Goal: Transaction & Acquisition: Purchase product/service

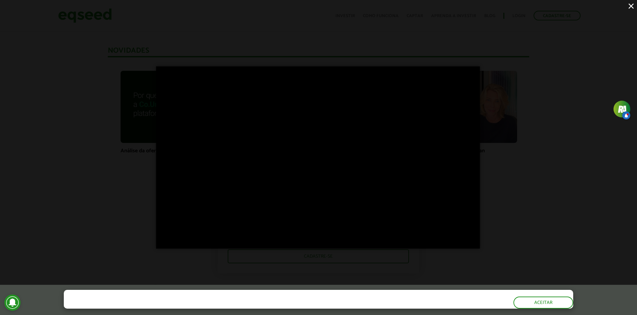
click at [608, 193] on div "×" at bounding box center [318, 157] width 637 height 315
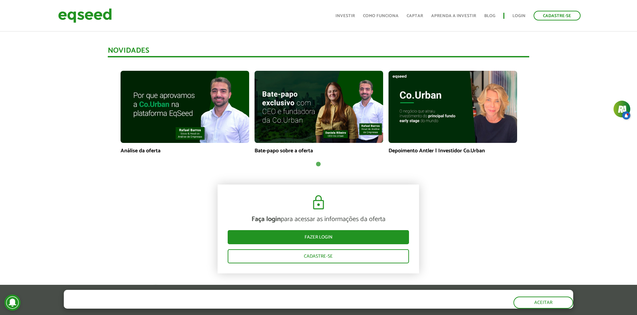
drag, startPoint x: 285, startPoint y: 223, endPoint x: 286, endPoint y: 230, distance: 7.1
click at [285, 223] on p "Faça login para acessar as informações da oferta" at bounding box center [318, 220] width 181 height 8
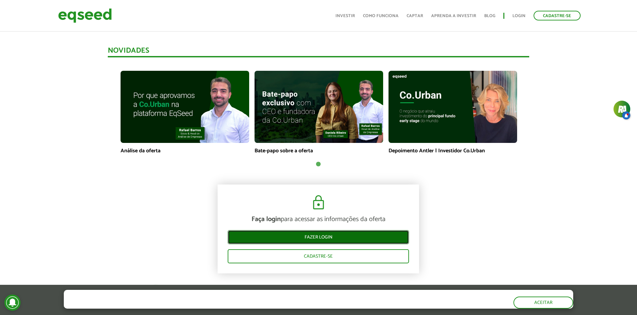
click at [286, 230] on link "Fazer login" at bounding box center [318, 237] width 181 height 14
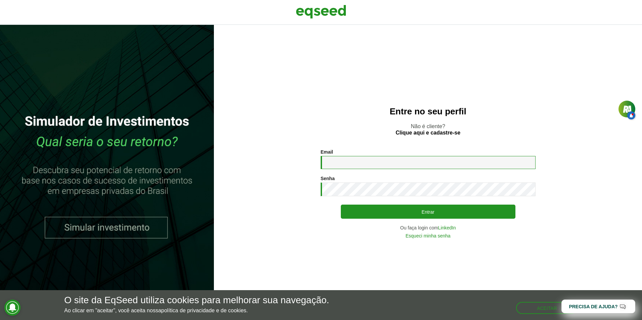
click at [381, 163] on input "Email *" at bounding box center [428, 162] width 215 height 13
type input "**********"
drag, startPoint x: 415, startPoint y: 203, endPoint x: 416, endPoint y: 210, distance: 6.7
click at [415, 203] on div "**********" at bounding box center [428, 193] width 215 height 89
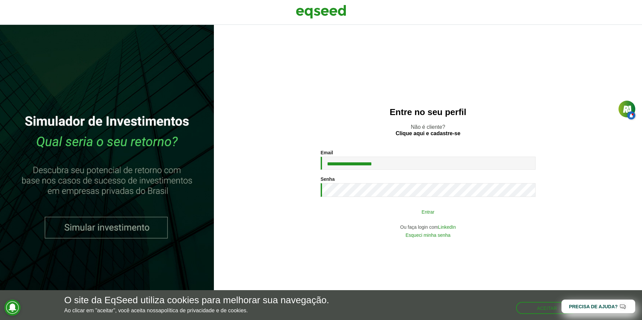
click at [416, 210] on button "Entrar" at bounding box center [428, 211] width 175 height 13
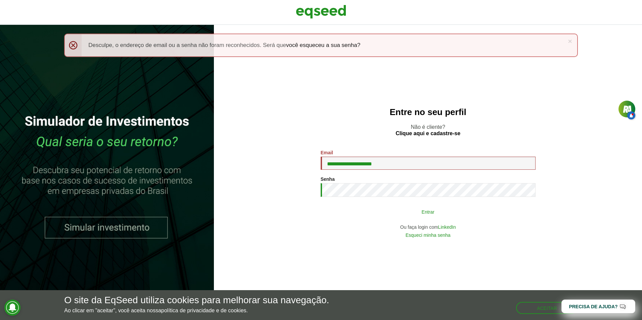
click at [425, 217] on button "Entrar" at bounding box center [428, 211] width 175 height 13
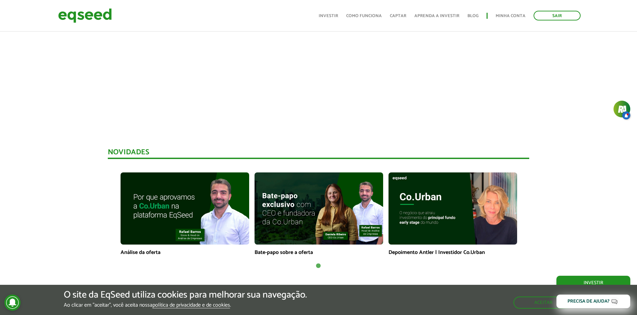
scroll to position [269, 0]
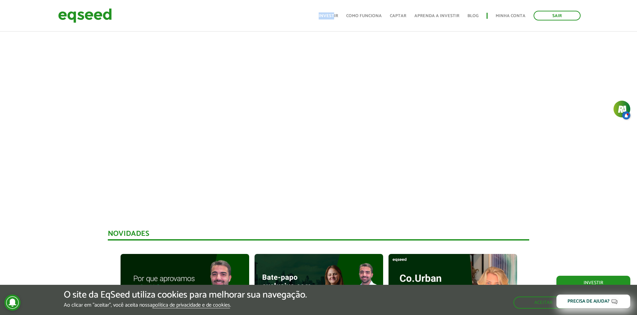
drag, startPoint x: 339, startPoint y: 12, endPoint x: 336, endPoint y: 14, distance: 3.8
click at [336, 14] on ul "Início Investir Como funciona Captar Aprenda a investir Blog Minha conta Sair" at bounding box center [449, 16] width 269 height 10
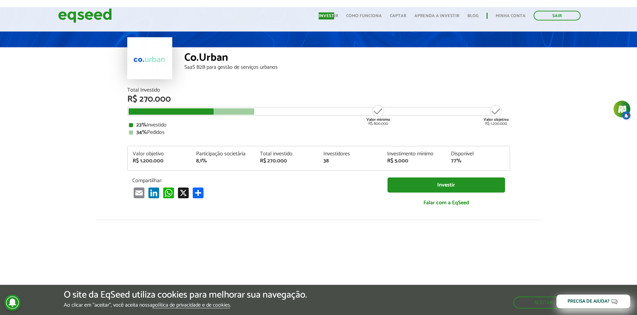
scroll to position [0, 0]
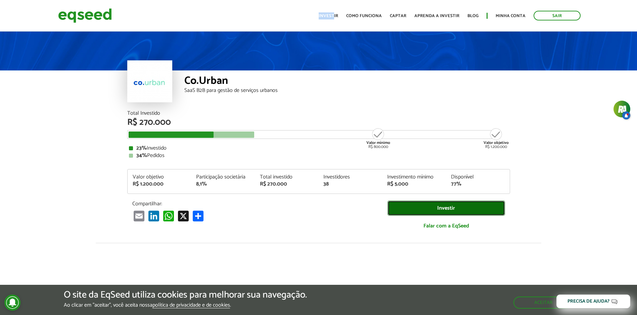
click at [419, 212] on link "Investir" at bounding box center [446, 208] width 118 height 15
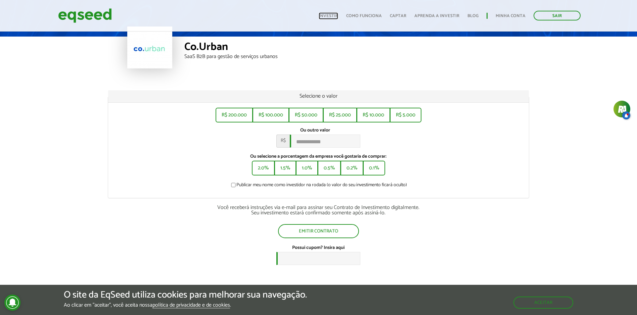
scroll to position [201, 0]
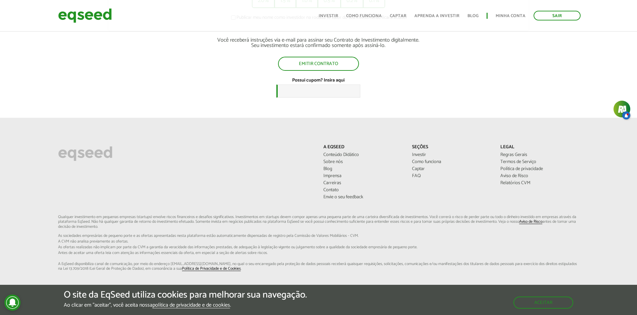
drag, startPoint x: 294, startPoint y: 120, endPoint x: 299, endPoint y: 119, distance: 5.1
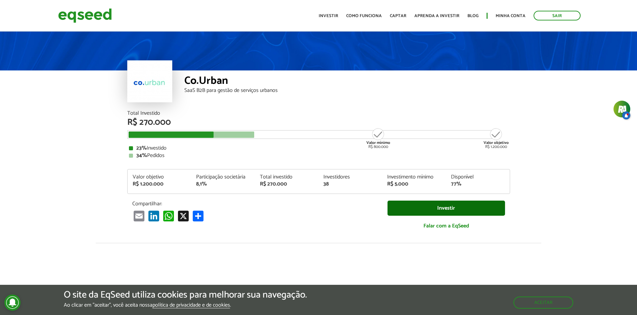
click at [438, 215] on div "Investir Falar com a EqSeed" at bounding box center [446, 219] width 128 height 36
click at [438, 212] on link "Investir" at bounding box center [446, 208] width 118 height 15
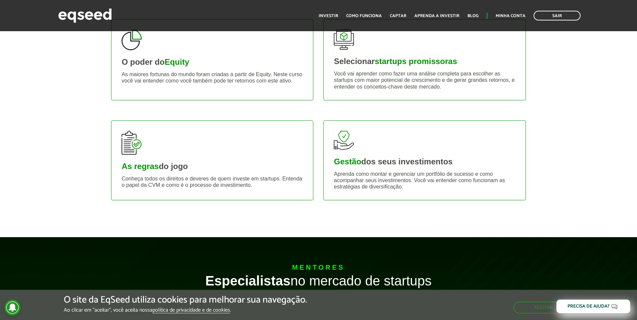
scroll to position [201, 0]
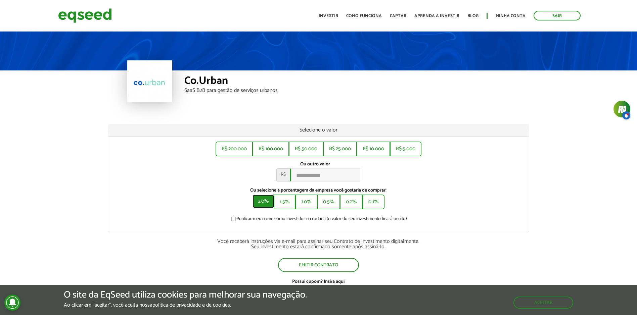
click at [270, 206] on button "2.0%" at bounding box center [263, 201] width 21 height 13
click at [400, 147] on button "R$ 5.000" at bounding box center [406, 148] width 30 height 13
click at [379, 208] on button "0.1%" at bounding box center [374, 201] width 21 height 13
type input "******"
drag, startPoint x: 358, startPoint y: 208, endPoint x: 377, endPoint y: 203, distance: 19.8
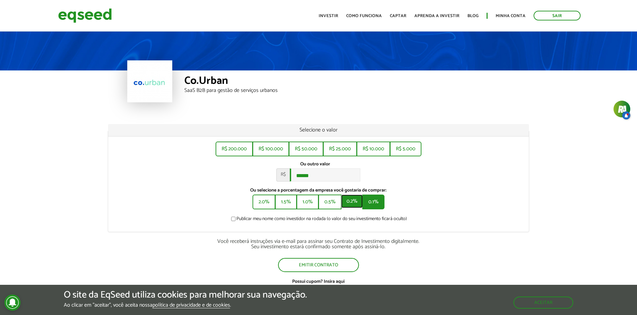
click at [377, 203] on div "2.0% 1.5% 1.0% 0.5% 0.2% 0.1%" at bounding box center [319, 202] width 132 height 15
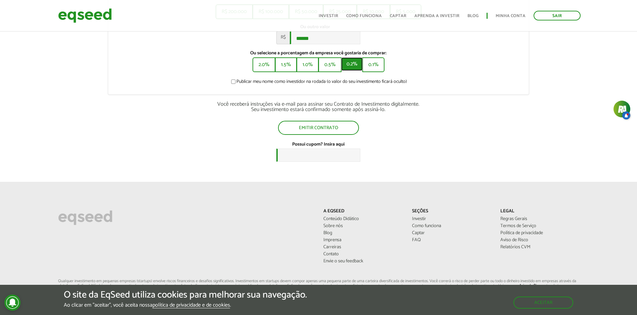
scroll to position [134, 0]
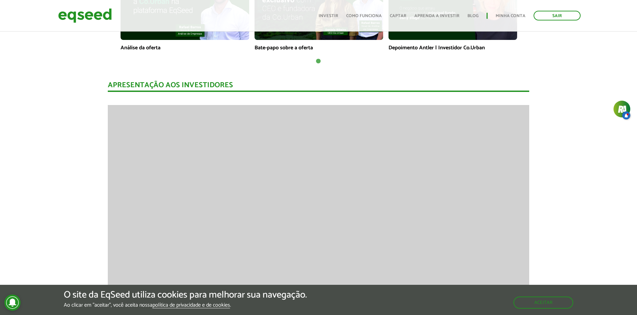
scroll to position [571, 0]
